Goal: Task Accomplishment & Management: Complete application form

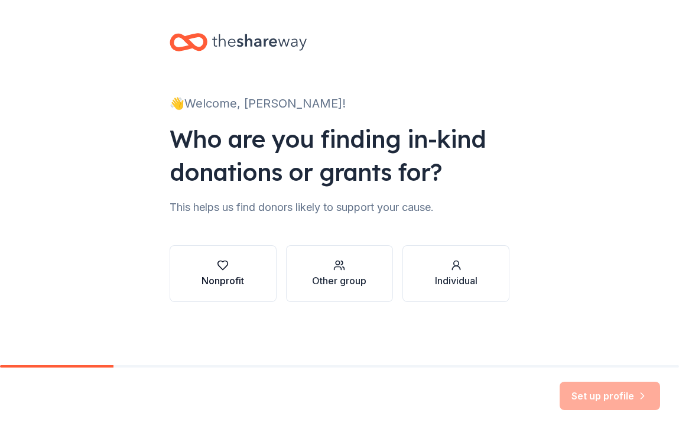
click at [234, 276] on div "Nonprofit" at bounding box center [222, 281] width 43 height 14
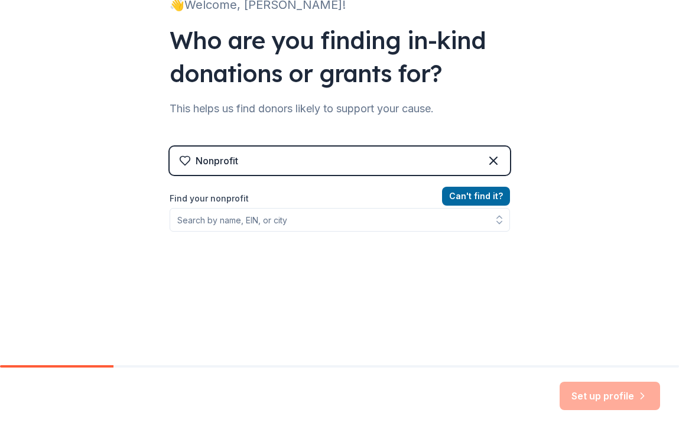
scroll to position [102, 0]
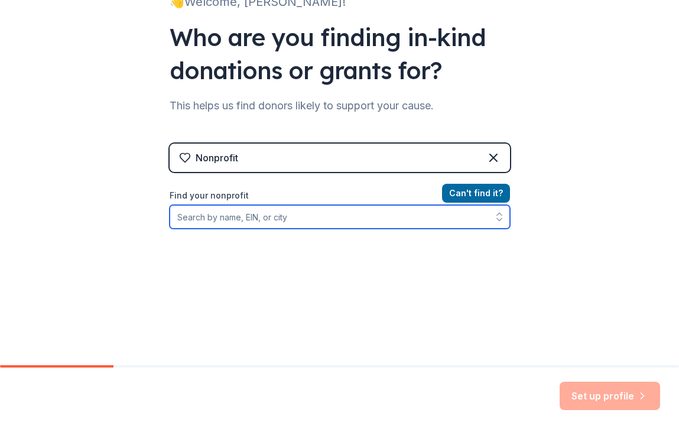
click at [295, 220] on input "Find your nonprofit" at bounding box center [340, 217] width 340 height 24
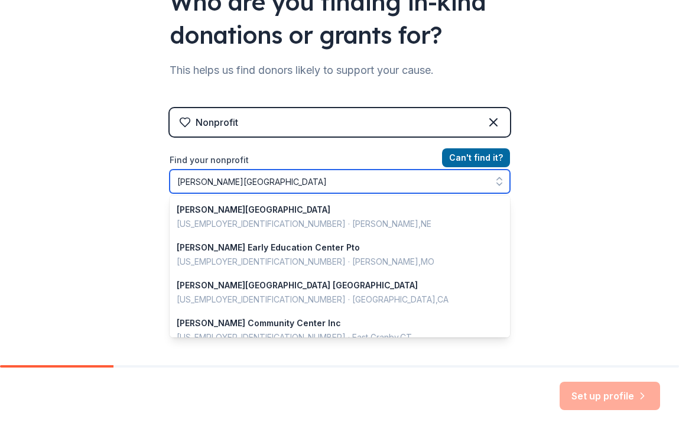
scroll to position [140, 0]
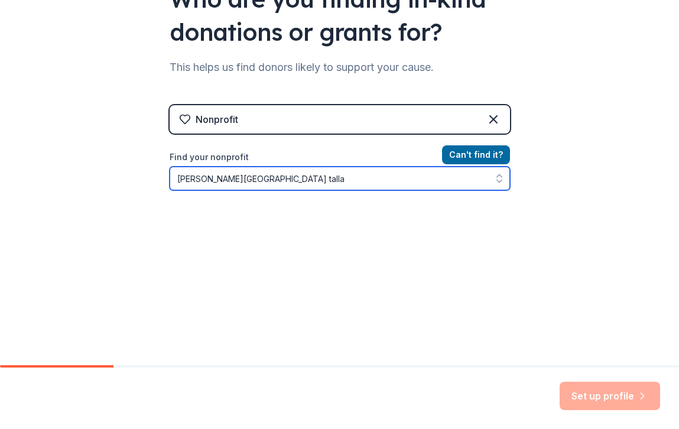
click at [175, 180] on input "[PERSON_NAME][GEOGRAPHIC_DATA] talla" at bounding box center [340, 179] width 340 height 24
click at [282, 181] on input "the [PERSON_NAME][GEOGRAPHIC_DATA] talla" at bounding box center [340, 179] width 340 height 24
type input "the [PERSON_NAME][GEOGRAPHIC_DATA]"
drag, startPoint x: 302, startPoint y: 178, endPoint x: 171, endPoint y: 167, distance: 132.2
click at [171, 167] on input "the [PERSON_NAME][GEOGRAPHIC_DATA]" at bounding box center [340, 179] width 340 height 24
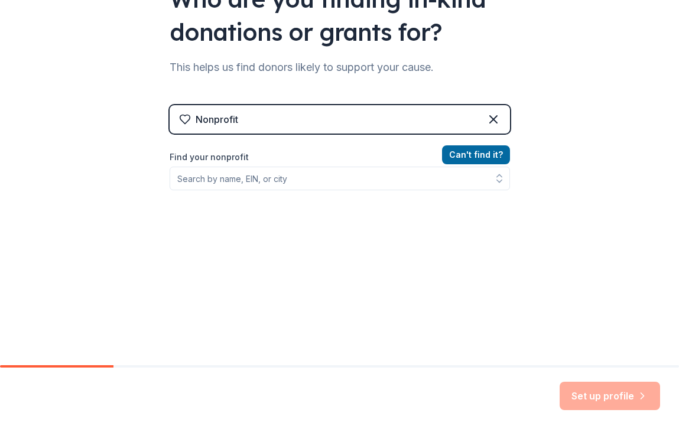
scroll to position [121, 0]
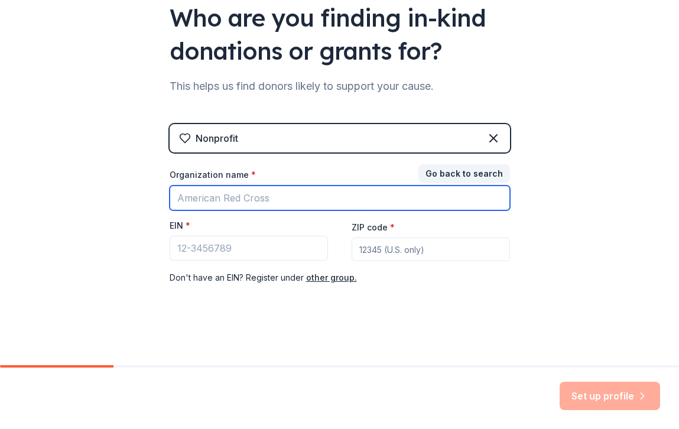
click at [234, 191] on input "Organization name *" at bounding box center [340, 198] width 340 height 25
type input "Alpha Epsilon Delta at [US_STATE][GEOGRAPHIC_DATA]"
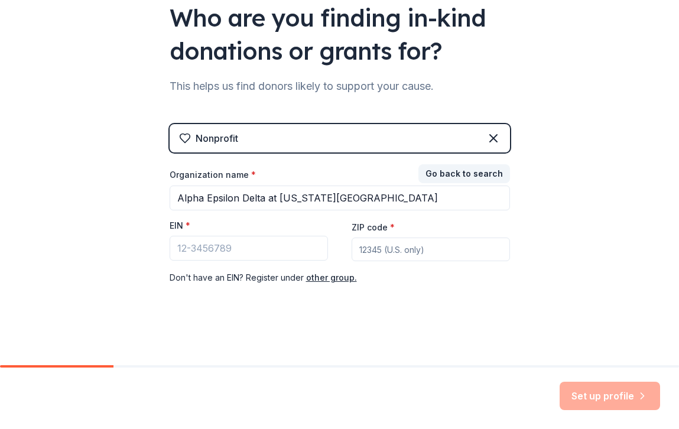
click at [365, 244] on input "ZIP code *" at bounding box center [431, 250] width 158 height 24
type input "32304"
click at [242, 248] on input "EIN *" at bounding box center [249, 248] width 158 height 25
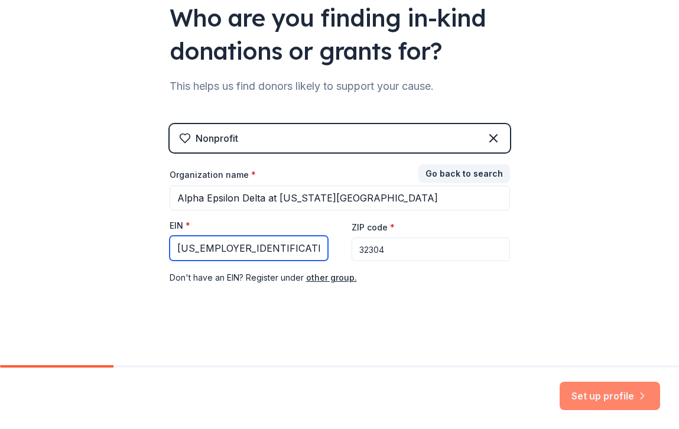
type input "[US_EMPLOYER_IDENTIFICATION_NUMBER]"
click at [621, 392] on button "Set up profile" at bounding box center [609, 396] width 100 height 28
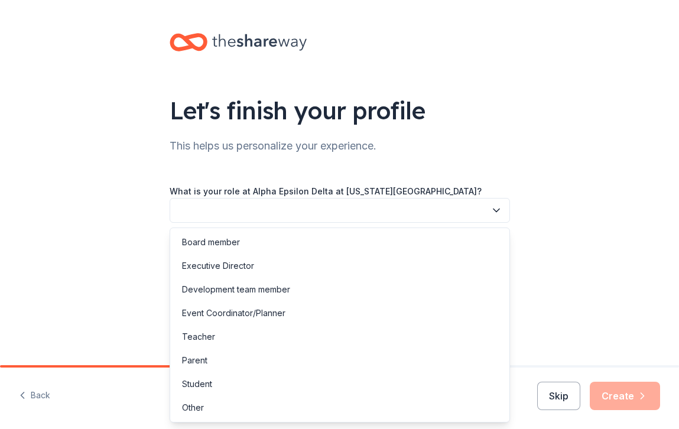
click at [460, 205] on button "button" at bounding box center [340, 210] width 340 height 25
click at [435, 262] on div "Executive Director" at bounding box center [340, 266] width 334 height 24
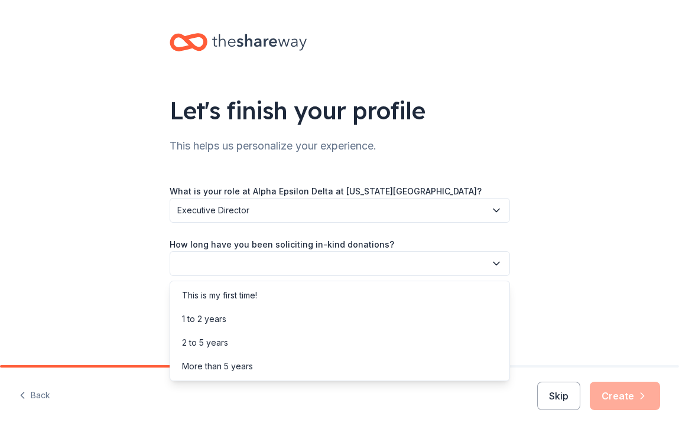
click at [436, 263] on button "button" at bounding box center [340, 263] width 340 height 25
click at [429, 315] on div "1 to 2 years" at bounding box center [340, 319] width 334 height 24
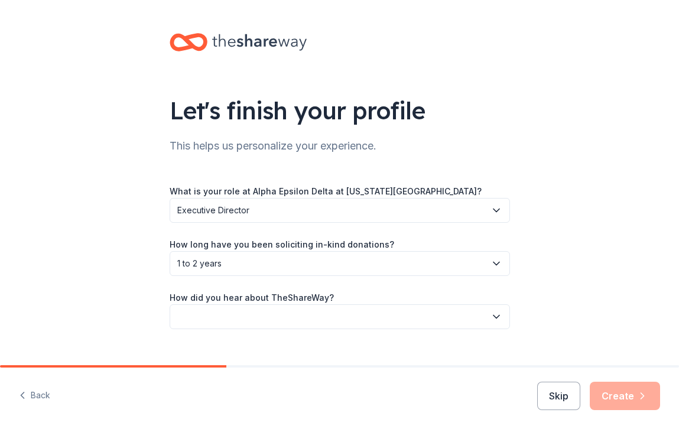
click at [430, 317] on button "button" at bounding box center [340, 316] width 340 height 25
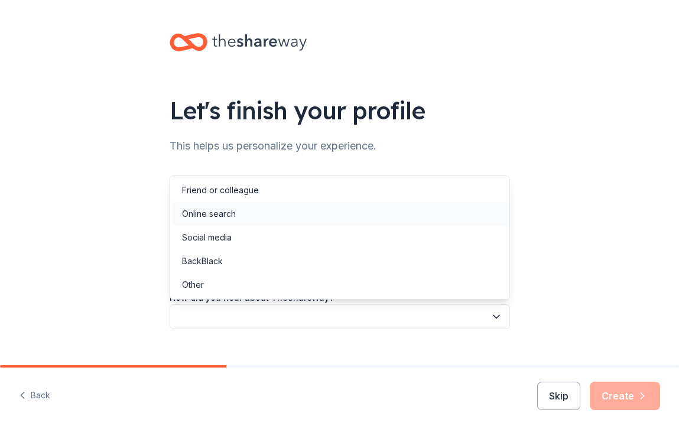
click at [414, 221] on div "Online search" at bounding box center [340, 214] width 334 height 24
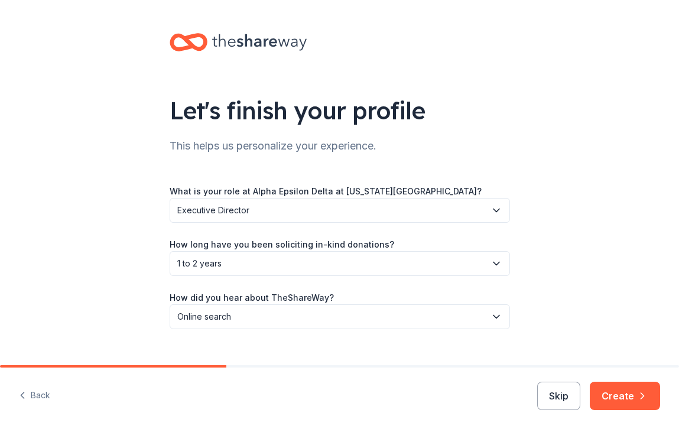
scroll to position [21, 0]
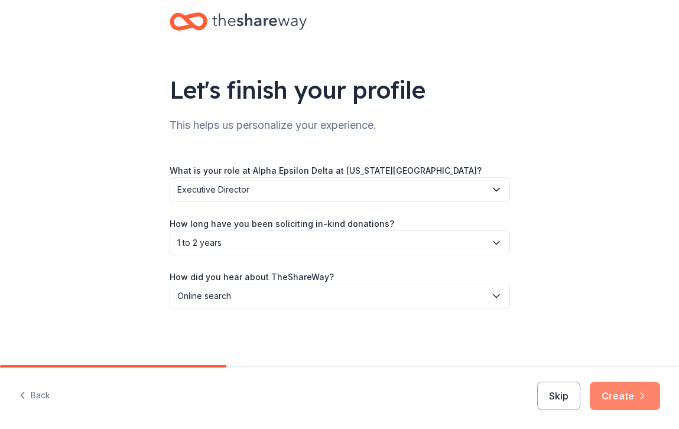
click at [608, 393] on button "Create" at bounding box center [625, 396] width 70 height 28
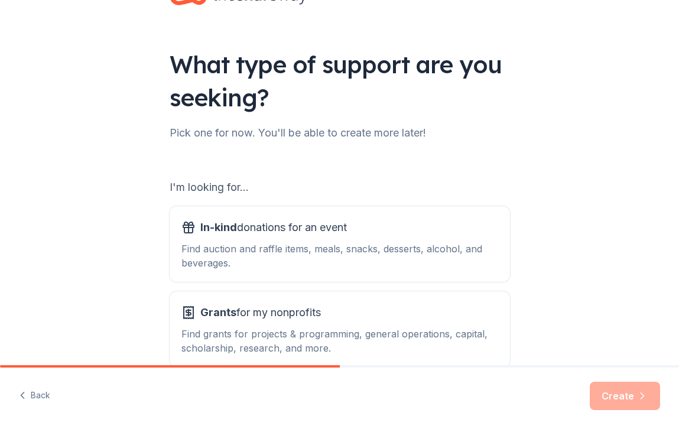
scroll to position [112, 0]
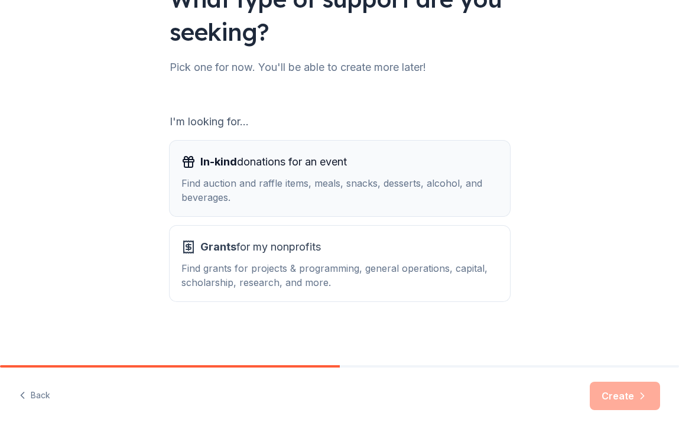
click at [418, 193] on div "Find auction and raffle items, meals, snacks, desserts, alcohol, and beverages." at bounding box center [339, 190] width 317 height 28
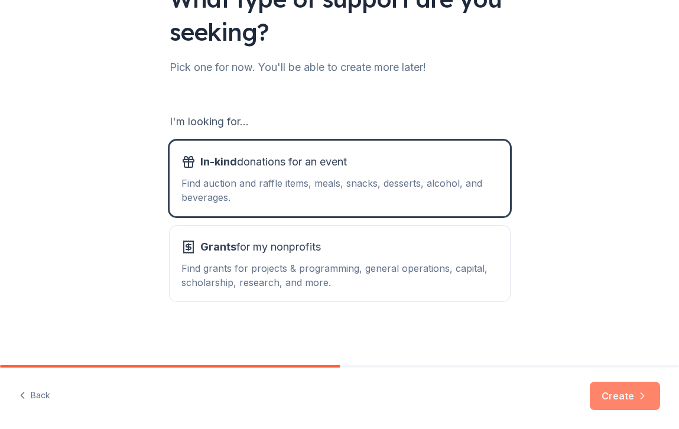
click at [610, 395] on button "Create" at bounding box center [625, 396] width 70 height 28
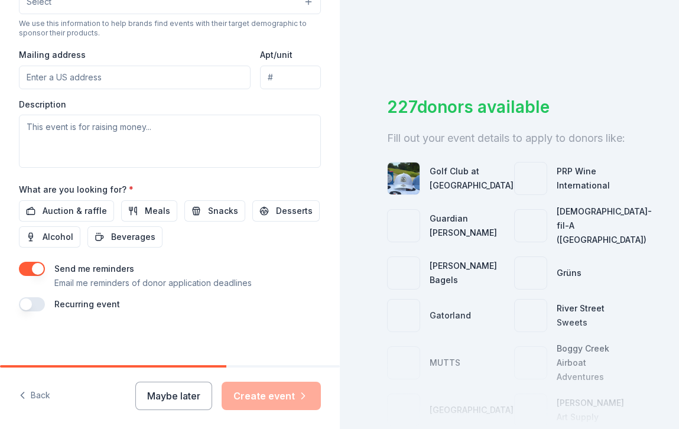
scroll to position [421, 0]
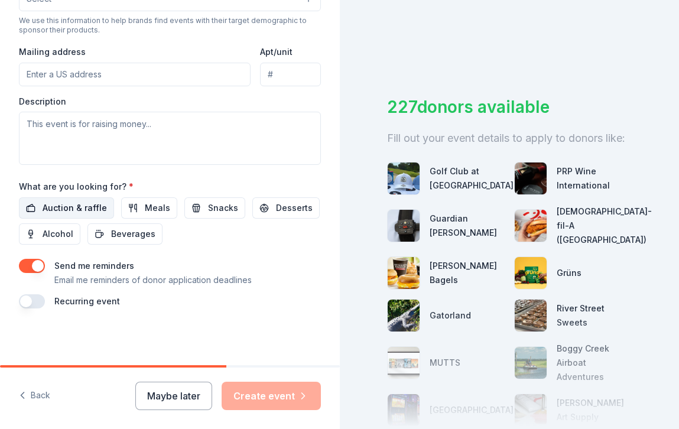
click at [96, 207] on span "Auction & raffle" at bounding box center [75, 208] width 64 height 14
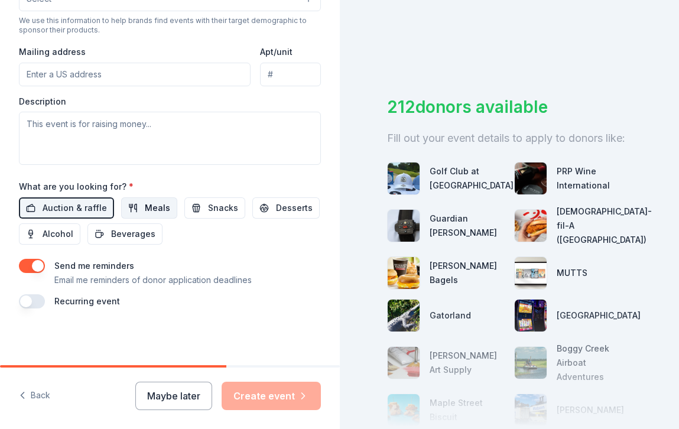
click at [147, 207] on span "Meals" at bounding box center [157, 208] width 25 height 14
click at [219, 204] on span "Snacks" at bounding box center [223, 208] width 30 height 14
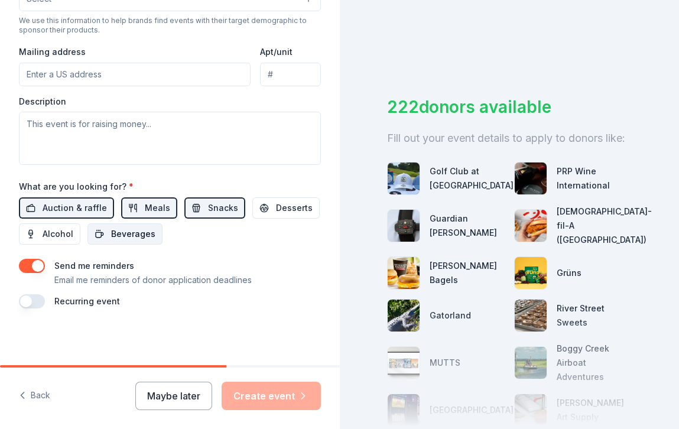
click at [137, 232] on span "Beverages" at bounding box center [133, 234] width 44 height 14
click at [276, 203] on span "Desserts" at bounding box center [294, 208] width 37 height 14
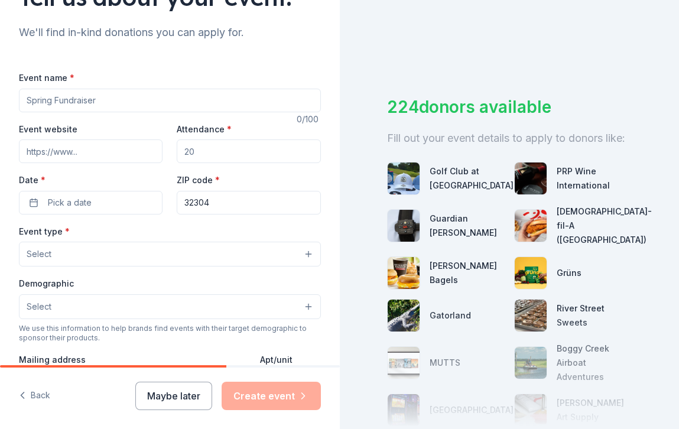
scroll to position [110, 0]
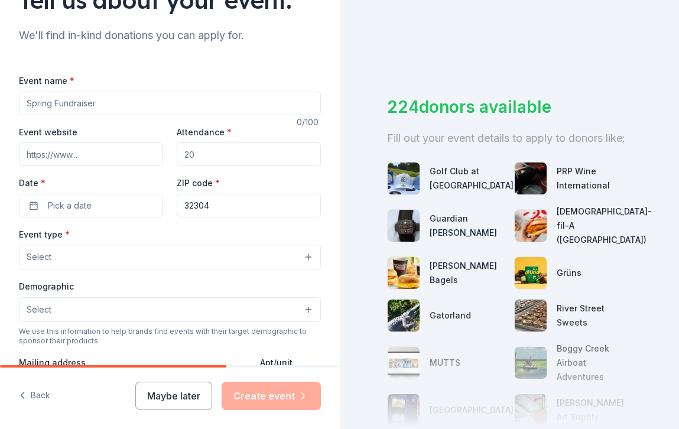
click at [220, 115] on div "Event name * 0 /100 Event website Attendance * Date * Pick a date ZIP code * 32…" at bounding box center [170, 346] width 302 height 546
click at [220, 112] on input "Event name *" at bounding box center [170, 104] width 302 height 24
type input "Miles for Meals 5k - Supporting [GEOGRAPHIC_DATA]'s Local Homeless Shelter"
click at [107, 146] on input "Event website" at bounding box center [91, 154] width 144 height 24
type input "[DOMAIN_NAME]"
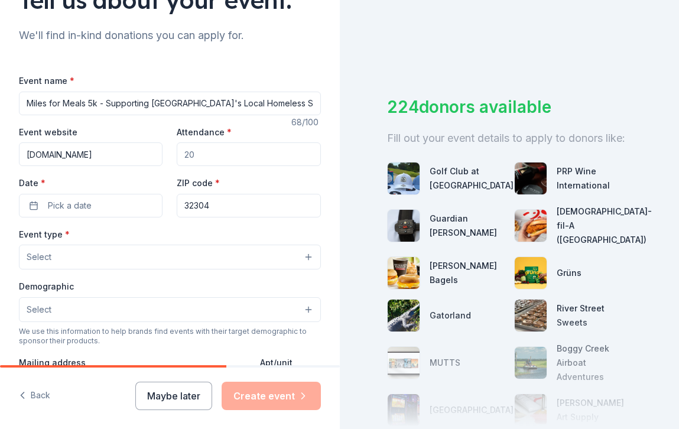
click at [204, 154] on input "Attendance *" at bounding box center [249, 154] width 144 height 24
type input "2"
type input "250"
click at [74, 204] on span "Pick a date" at bounding box center [70, 206] width 44 height 14
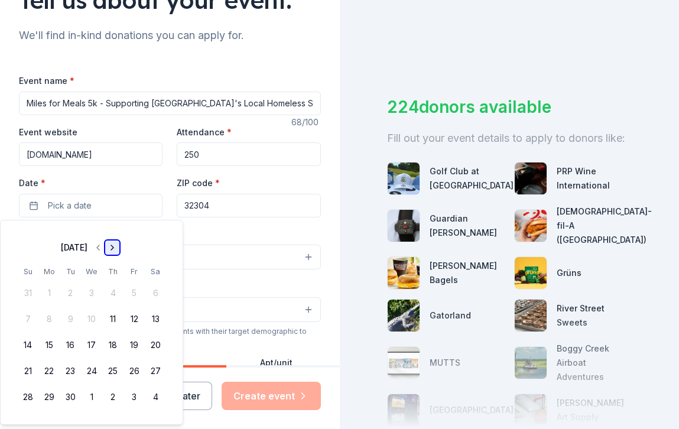
click at [121, 248] on button "Go to next month" at bounding box center [112, 247] width 17 height 17
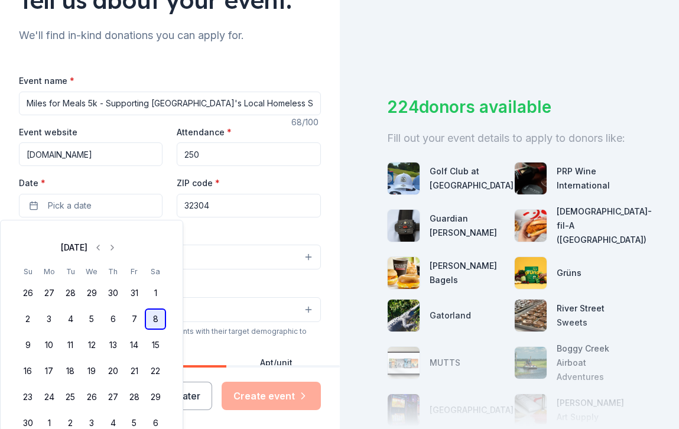
click at [149, 321] on button "8" at bounding box center [155, 318] width 21 height 21
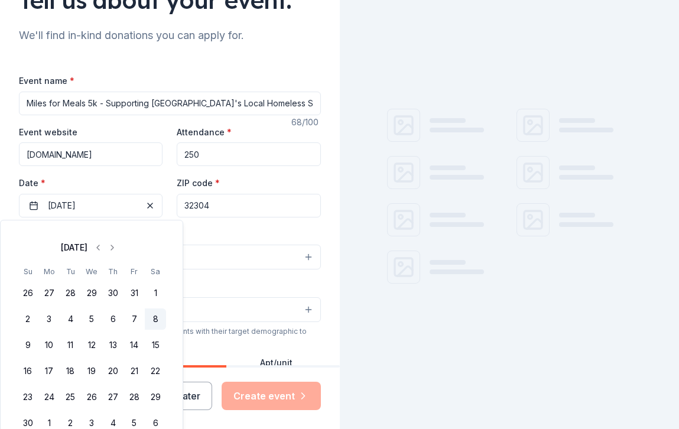
click at [212, 232] on div "Event type * Select" at bounding box center [170, 248] width 302 height 43
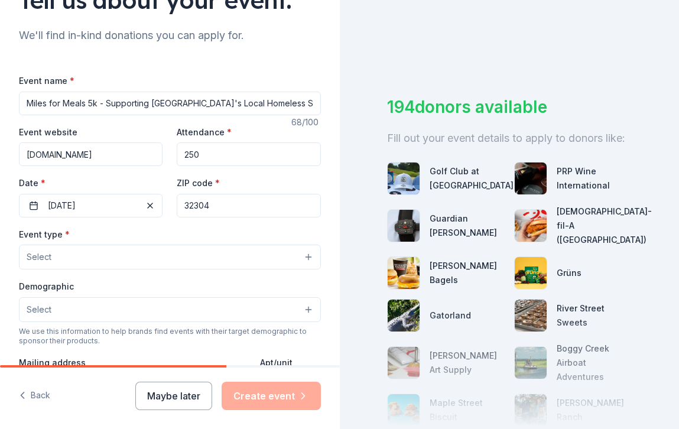
click at [203, 255] on button "Select" at bounding box center [170, 257] width 302 height 25
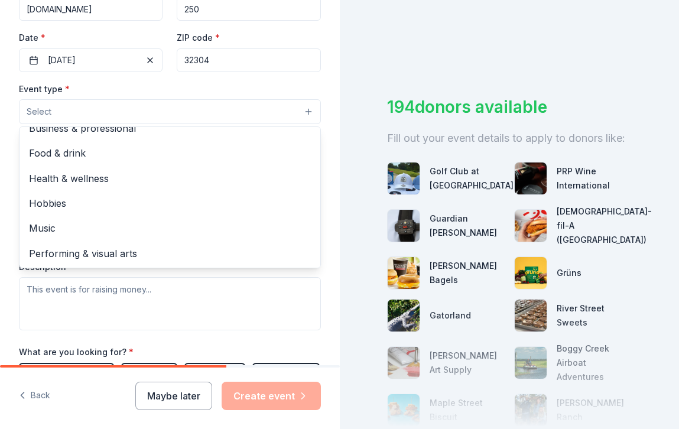
scroll to position [0, 0]
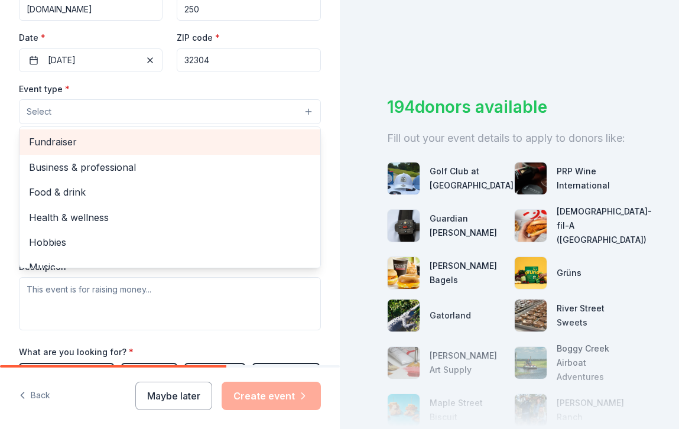
click at [207, 139] on span "Fundraiser" at bounding box center [170, 141] width 282 height 15
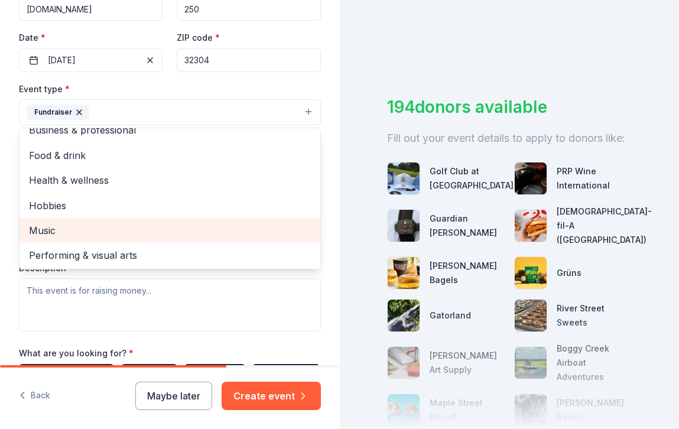
scroll to position [14, 0]
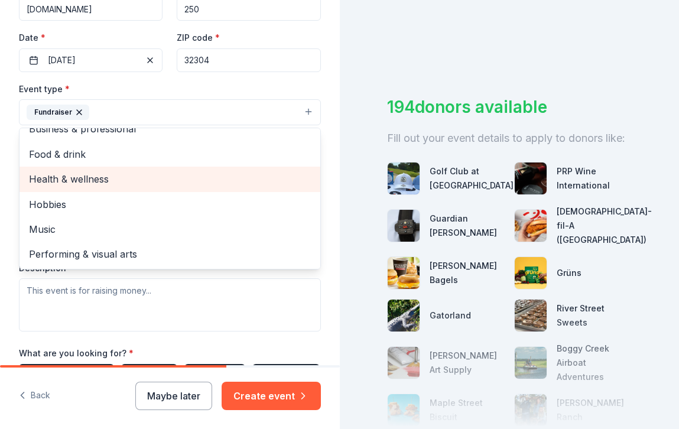
click at [207, 181] on span "Health & wellness" at bounding box center [170, 178] width 282 height 15
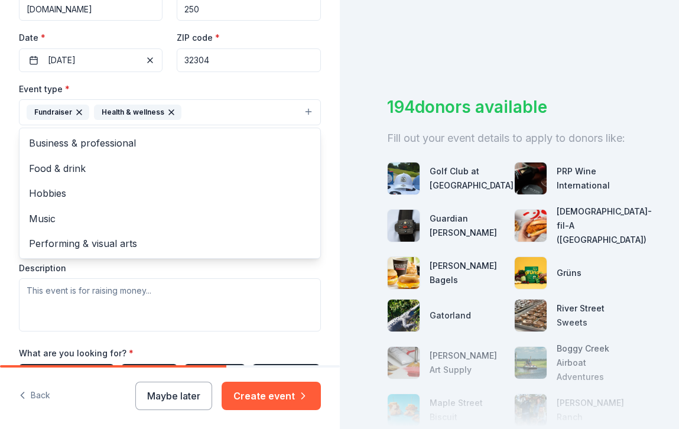
click at [201, 290] on div "Event type * Fundraiser Health & wellness Business & professional Food & drink …" at bounding box center [170, 207] width 302 height 250
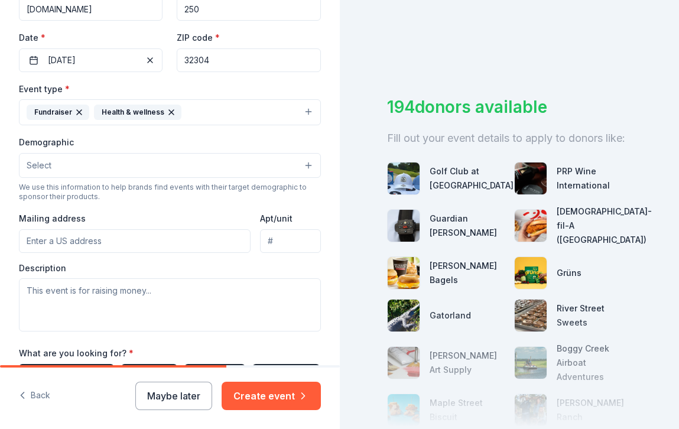
click at [185, 157] on button "Select" at bounding box center [170, 165] width 302 height 25
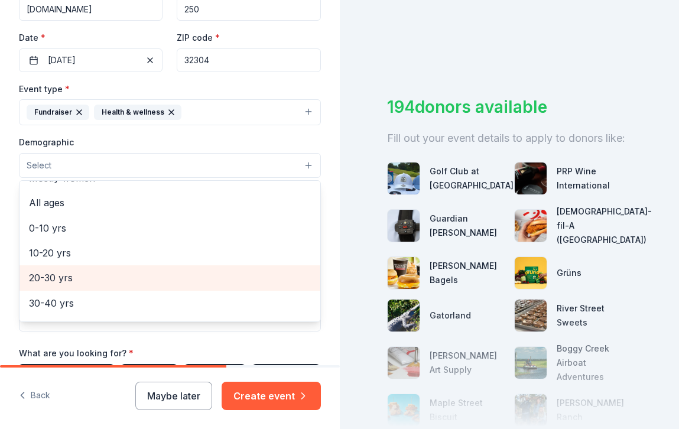
scroll to position [72, 0]
click at [162, 276] on span "20-30 yrs" at bounding box center [170, 273] width 282 height 15
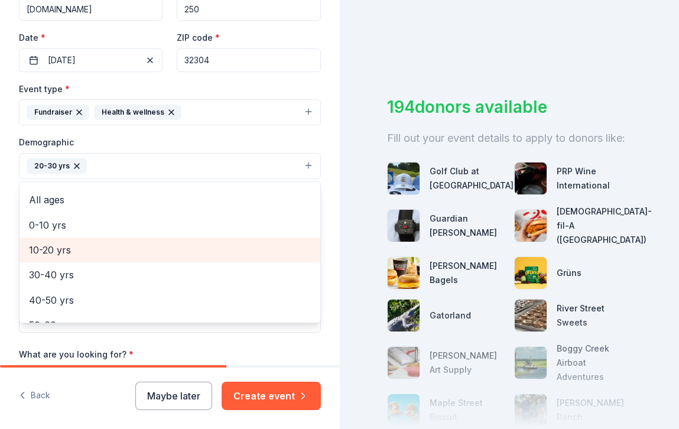
click at [157, 246] on span "10-20 yrs" at bounding box center [170, 249] width 282 height 15
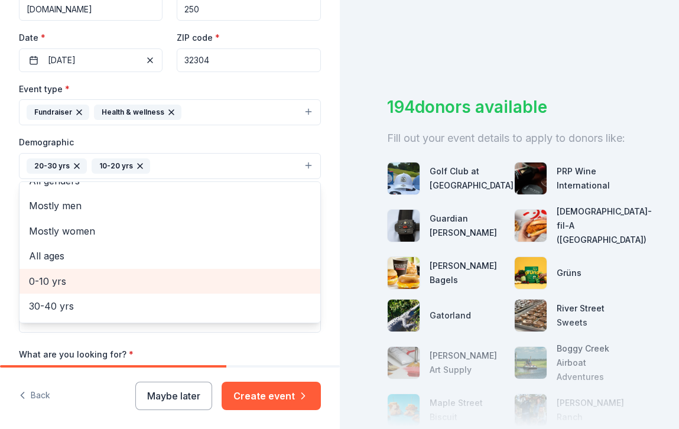
scroll to position [0, 0]
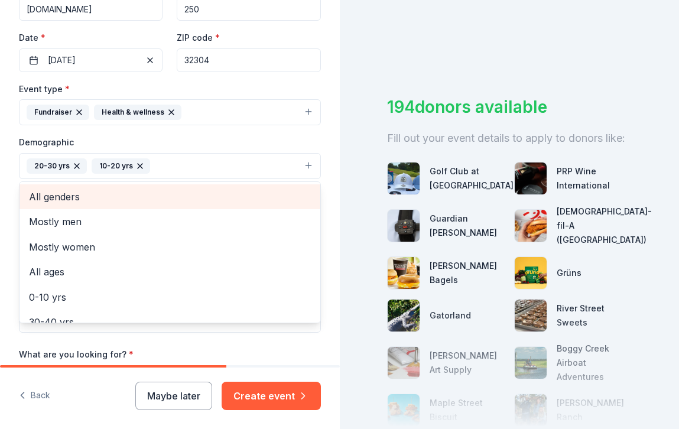
click at [195, 191] on span "All genders" at bounding box center [170, 196] width 282 height 15
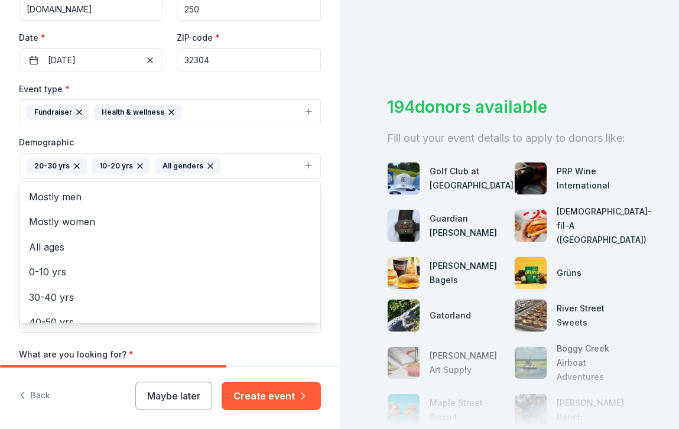
click at [209, 142] on div "Demographic 20-30 yrs 10-20 yrs All genders Mostly men Mostly women All ages [D…" at bounding box center [170, 157] width 302 height 44
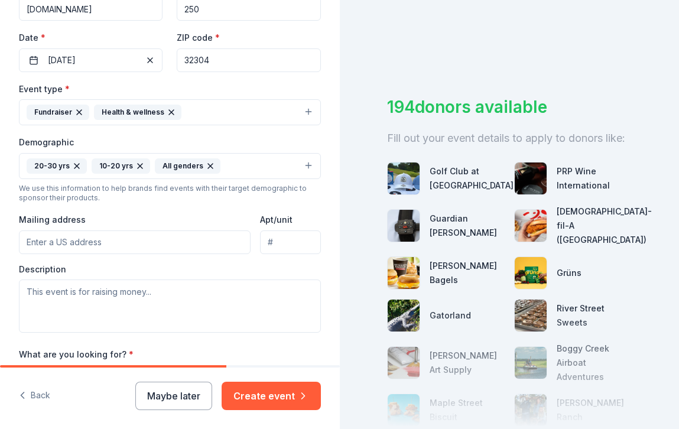
click at [187, 244] on input "Mailing address" at bounding box center [135, 242] width 232 height 24
type input "[STREET_ADDRESS]"
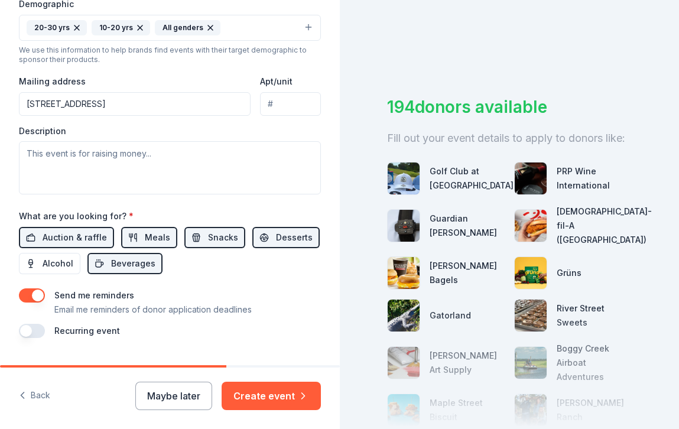
scroll to position [393, 0]
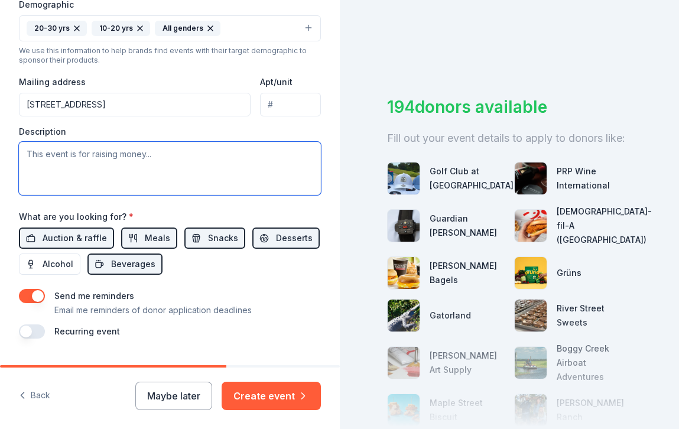
click at [168, 159] on textarea at bounding box center [170, 168] width 302 height 53
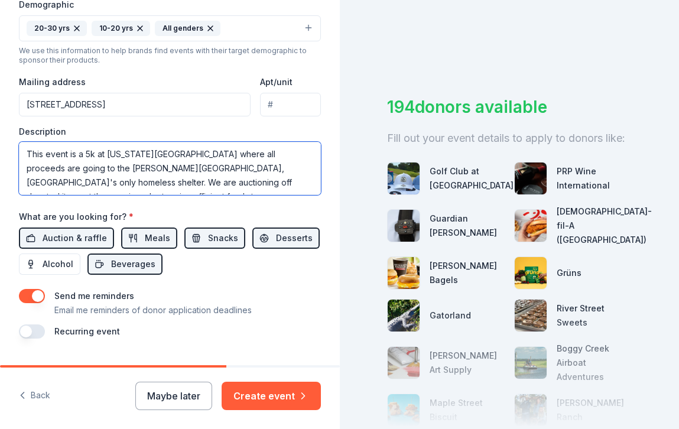
scroll to position [8, 0]
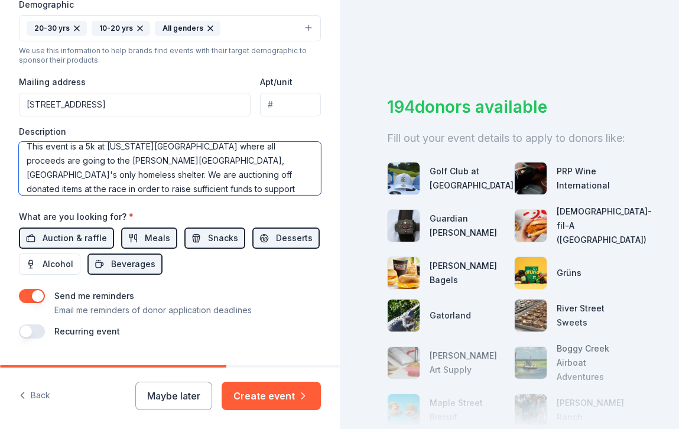
click at [303, 189] on textarea "This event is a 5k at [US_STATE][GEOGRAPHIC_DATA] where all proceeds are going …" at bounding box center [170, 168] width 302 height 53
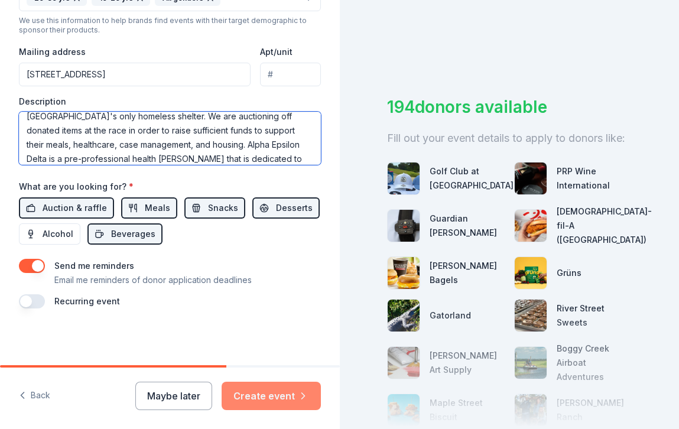
type textarea "This event is a 5k at [US_STATE][GEOGRAPHIC_DATA] where all proceeds are going …"
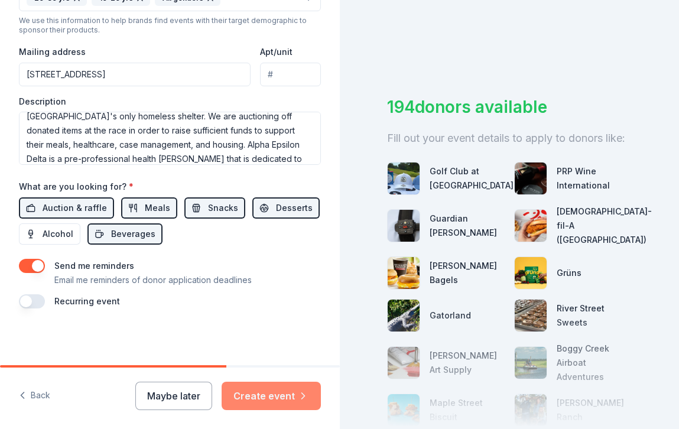
click at [278, 402] on button "Create event" at bounding box center [271, 396] width 99 height 28
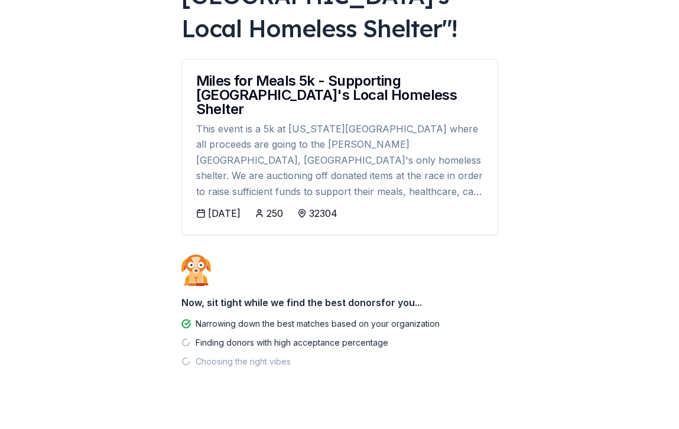
scroll to position [166, 0]
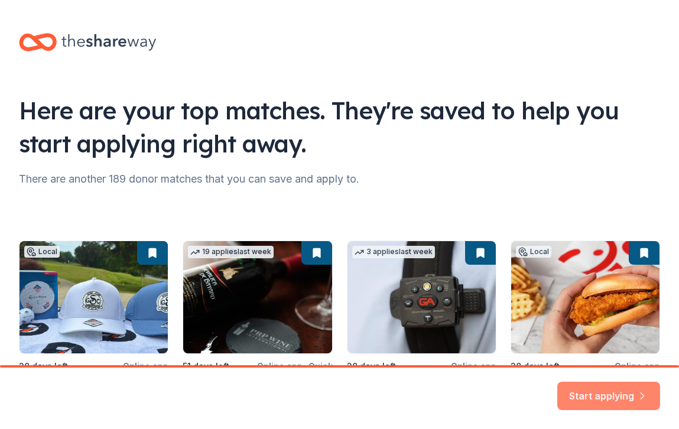
click at [627, 389] on button "Start applying" at bounding box center [608, 389] width 103 height 28
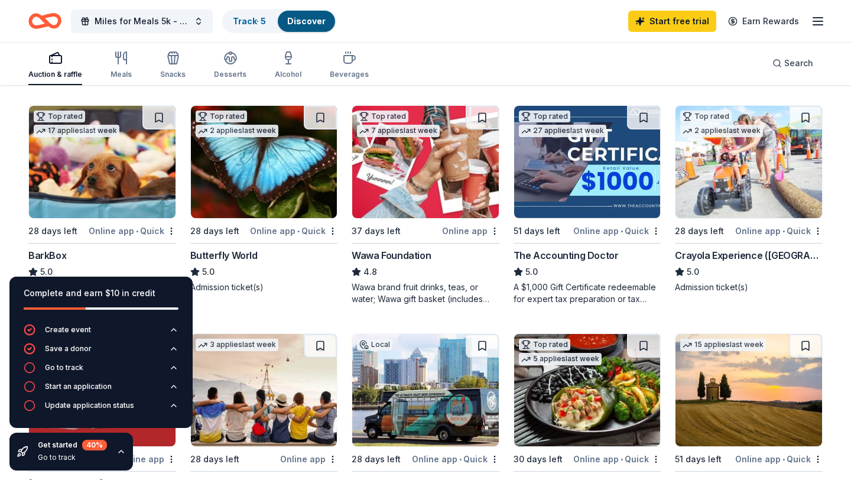
scroll to position [342, 0]
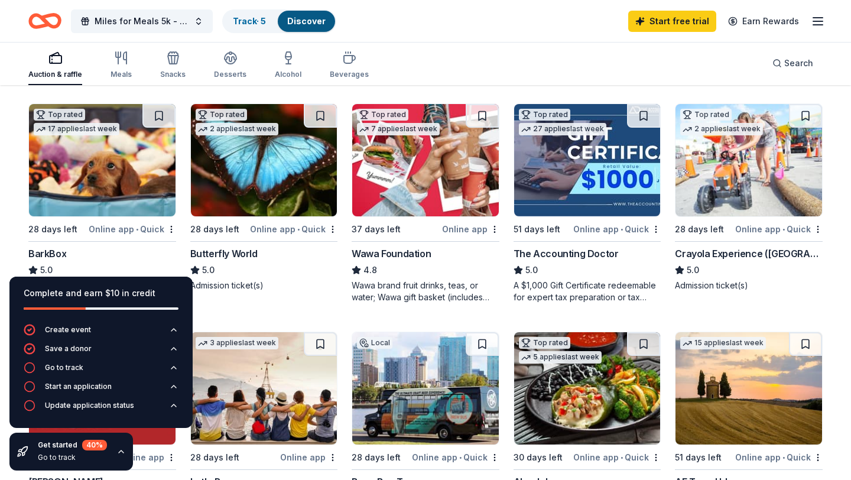
click at [422, 166] on img at bounding box center [425, 160] width 147 height 112
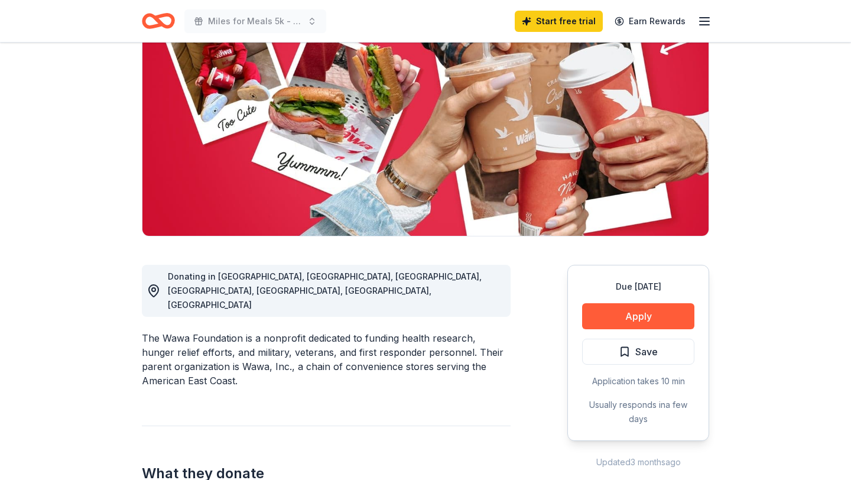
scroll to position [126, 0]
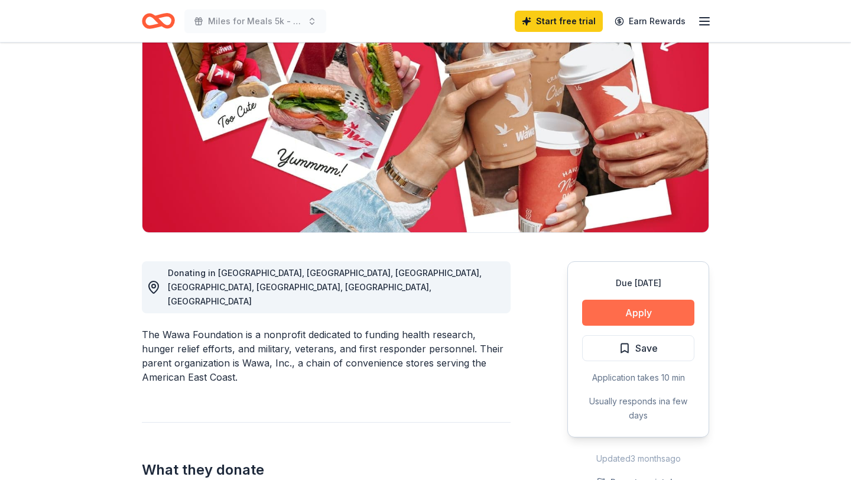
click at [626, 313] on button "Apply" at bounding box center [638, 313] width 112 height 26
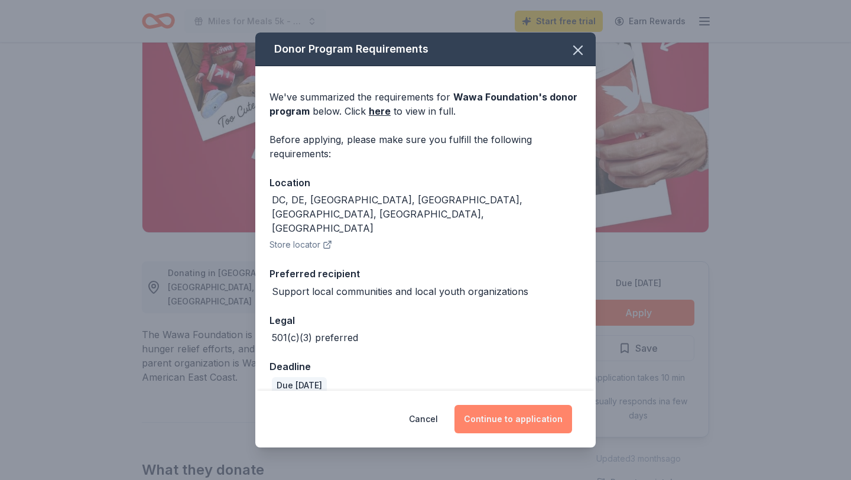
click at [496, 415] on button "Continue to application" at bounding box center [513, 419] width 118 height 28
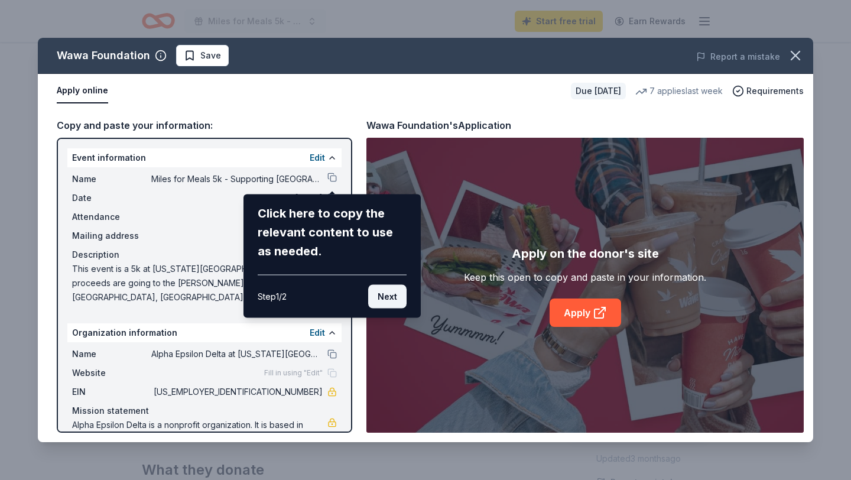
click at [390, 300] on button "Next" at bounding box center [387, 297] width 38 height 24
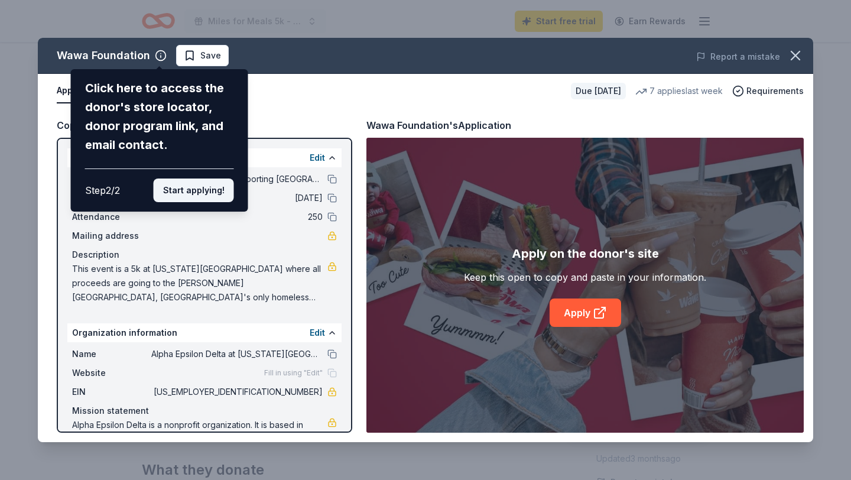
click at [194, 186] on button "Start applying!" at bounding box center [194, 190] width 80 height 24
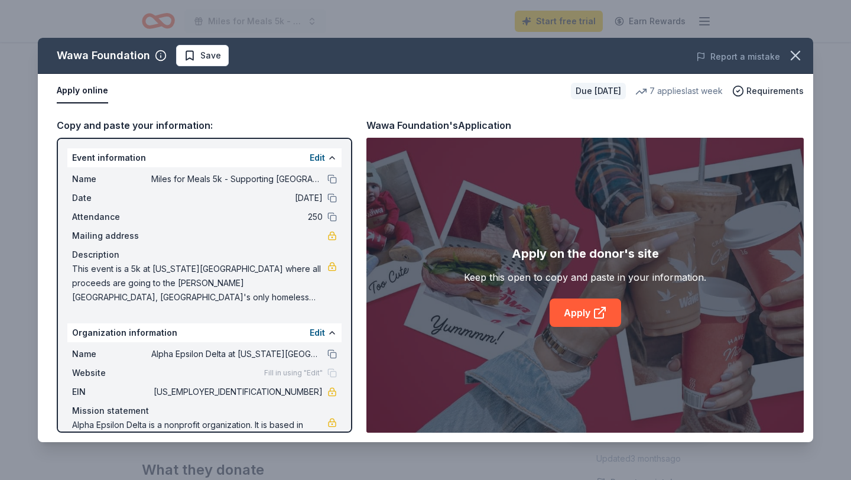
click at [574, 311] on div "Wawa Foundation Save Report a mistake Apply online Due in 37 days 7 applies las…" at bounding box center [425, 240] width 775 height 404
click at [583, 309] on link "Apply" at bounding box center [584, 312] width 71 height 28
